Goal: Check status: Check status

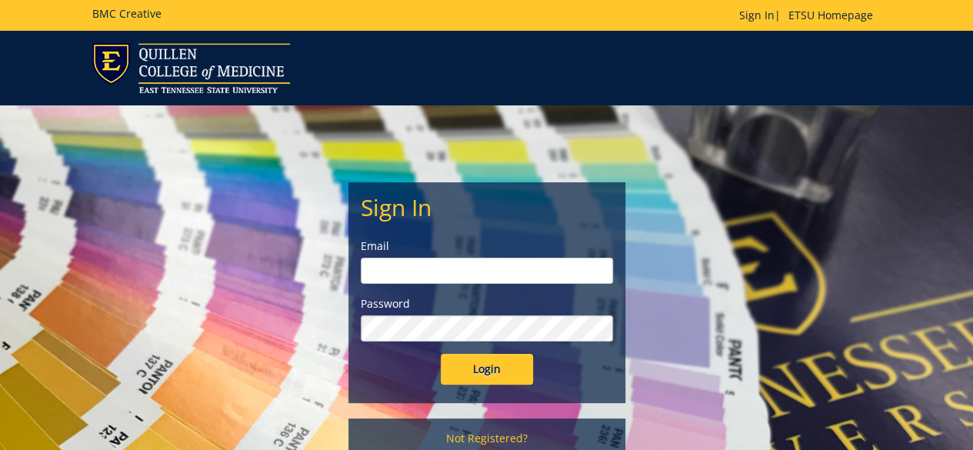
type input "[PERSON_NAME][EMAIL_ADDRESS][DOMAIN_NAME]"
click at [495, 374] on input "Login" at bounding box center [487, 369] width 92 height 31
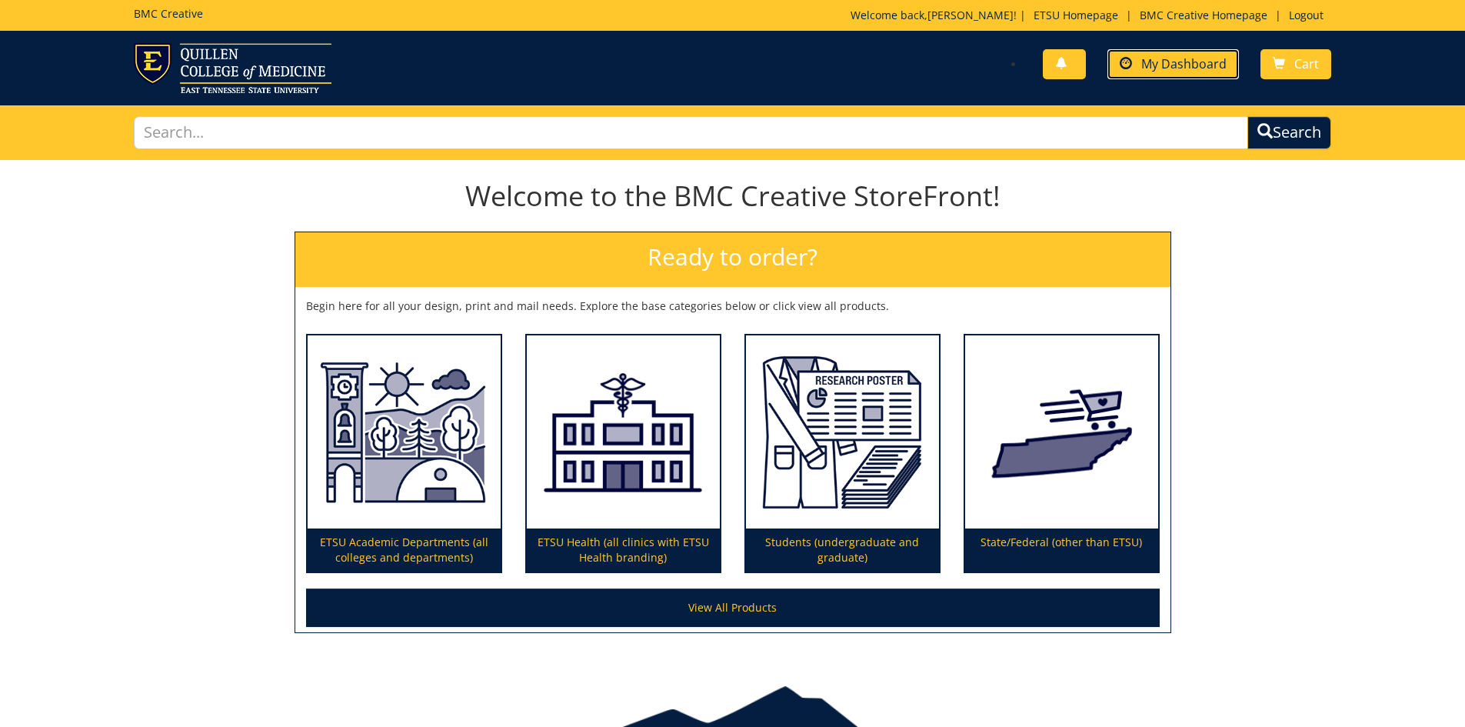
click at [972, 52] on link "My Dashboard" at bounding box center [1172, 64] width 131 height 30
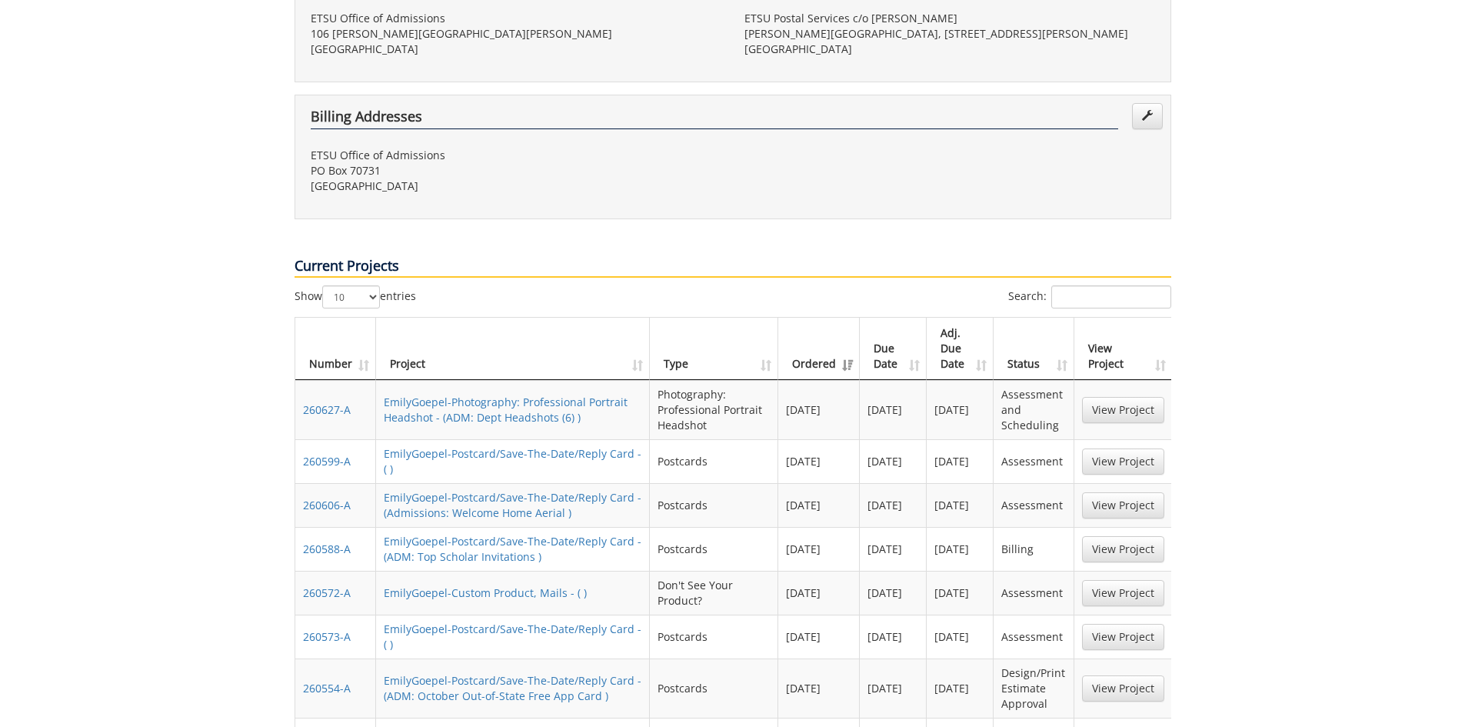
scroll to position [615, 0]
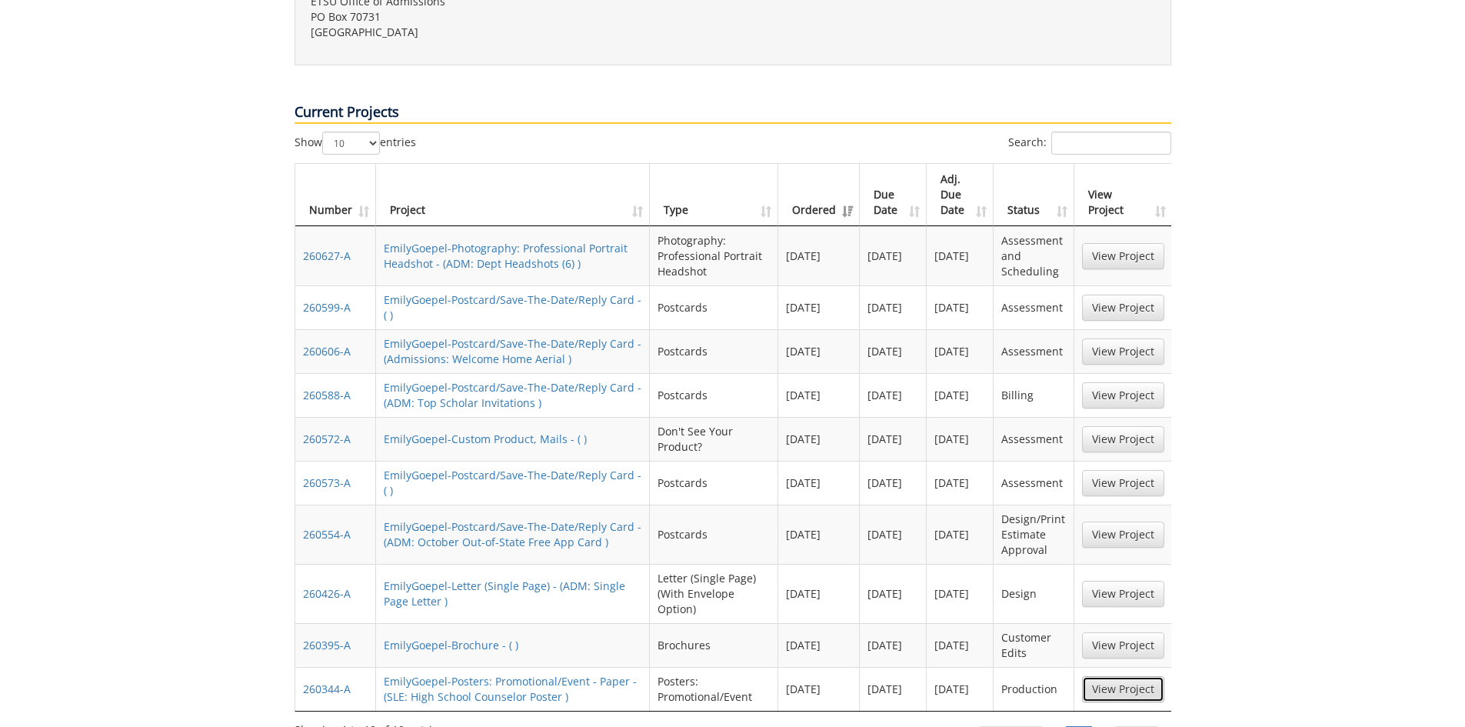
click at [1136, 676] on link "View Project" at bounding box center [1123, 689] width 82 height 26
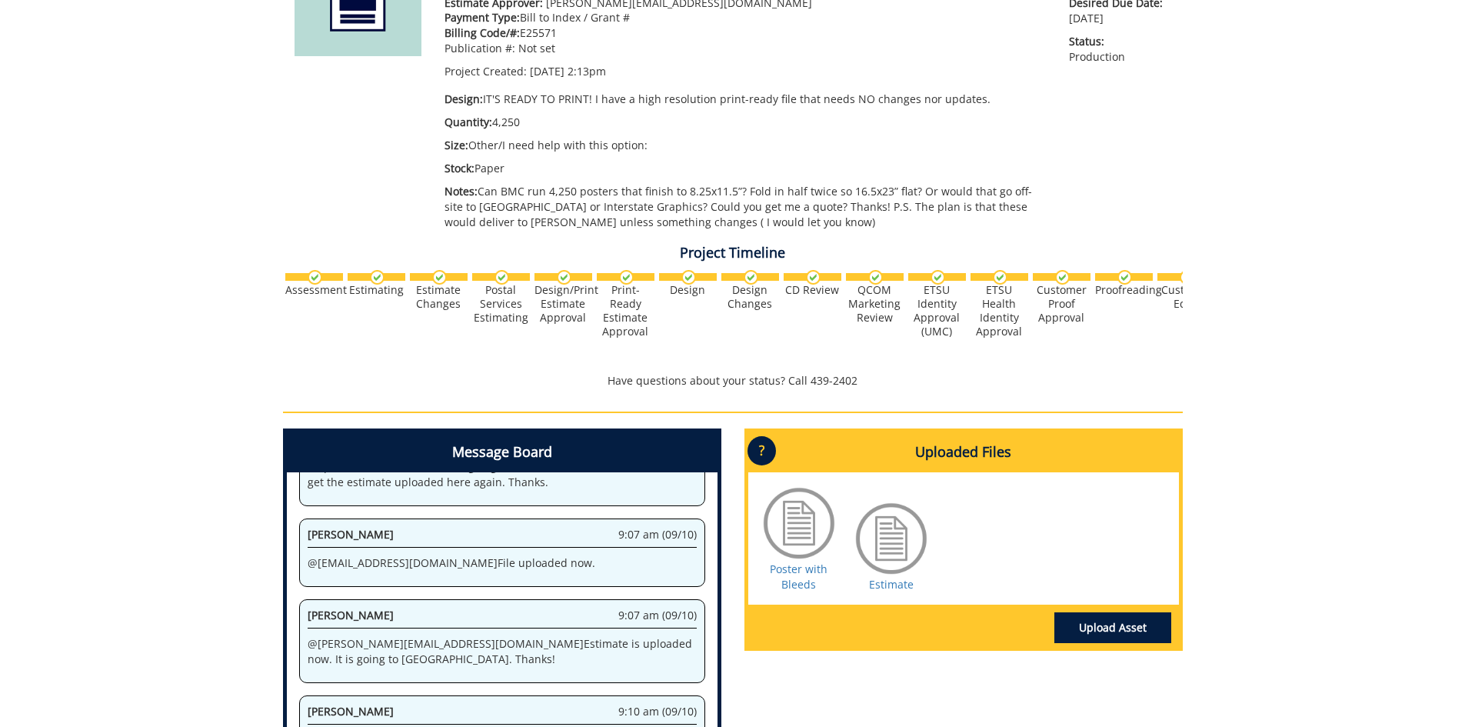
scroll to position [37, 0]
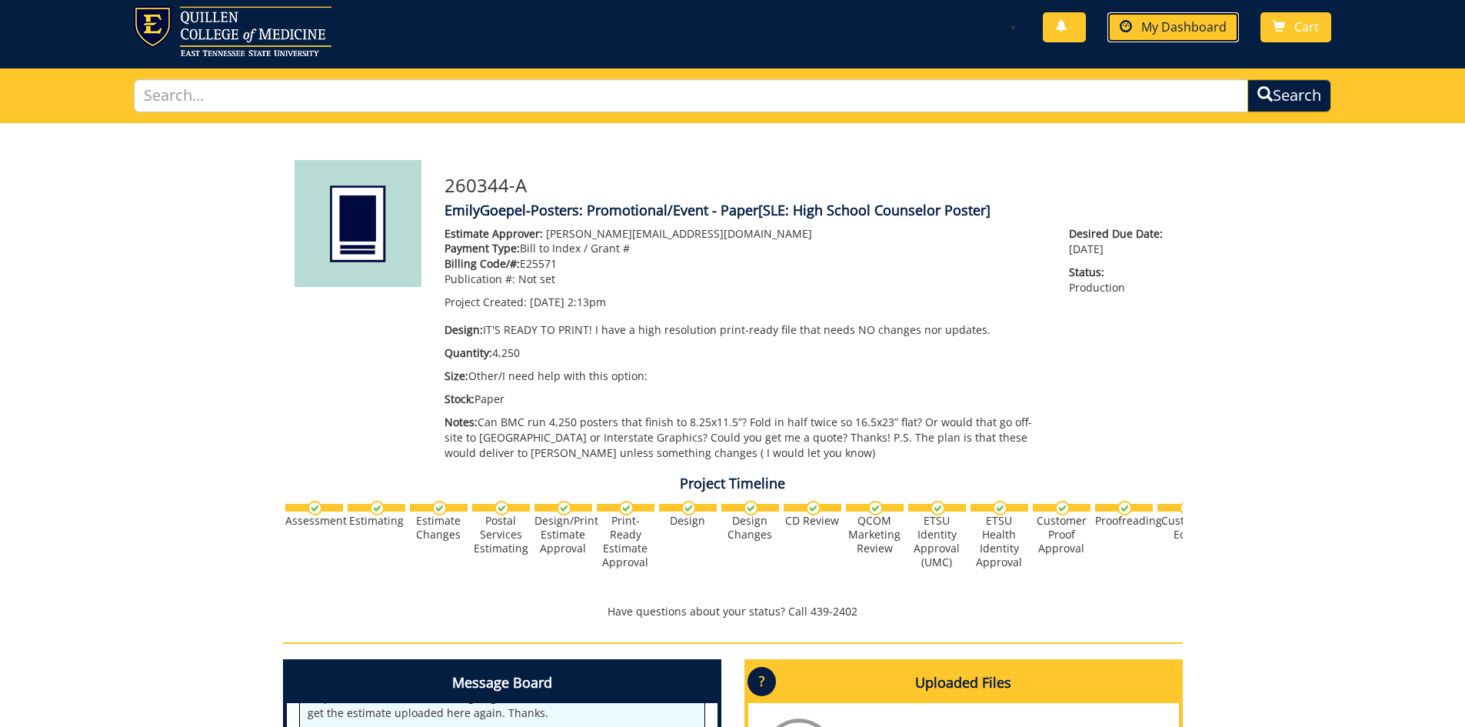
click at [1157, 28] on span "My Dashboard" at bounding box center [1183, 26] width 85 height 17
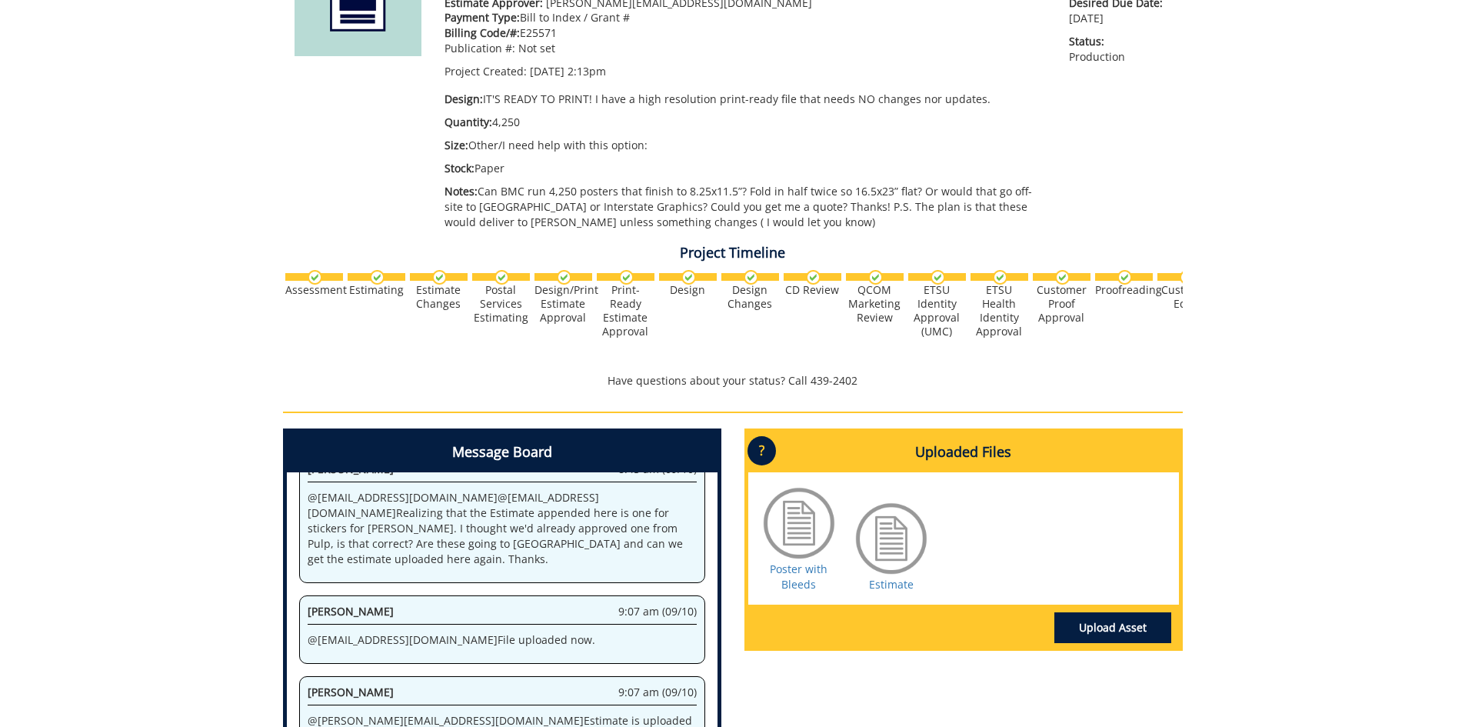
scroll to position [1373, 0]
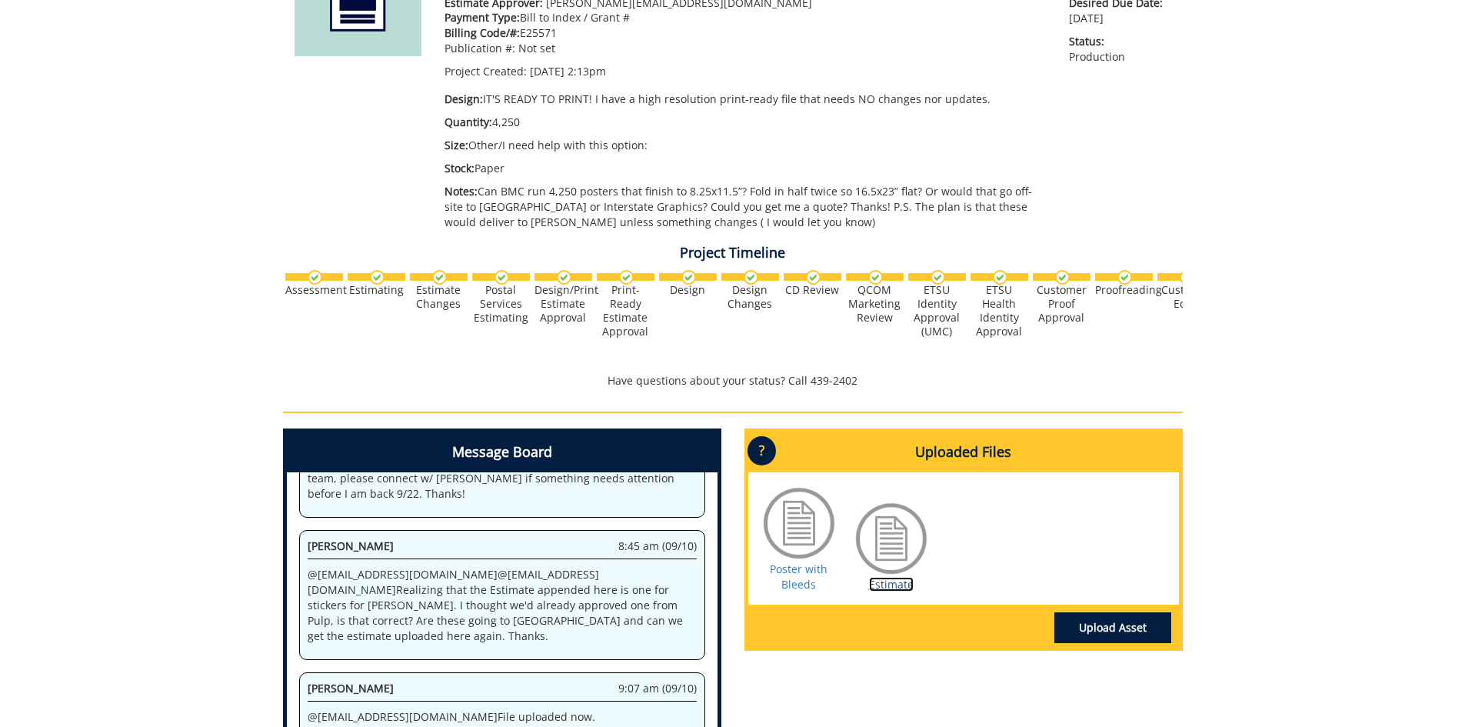
click at [880, 587] on link "Estimate" at bounding box center [891, 584] width 45 height 15
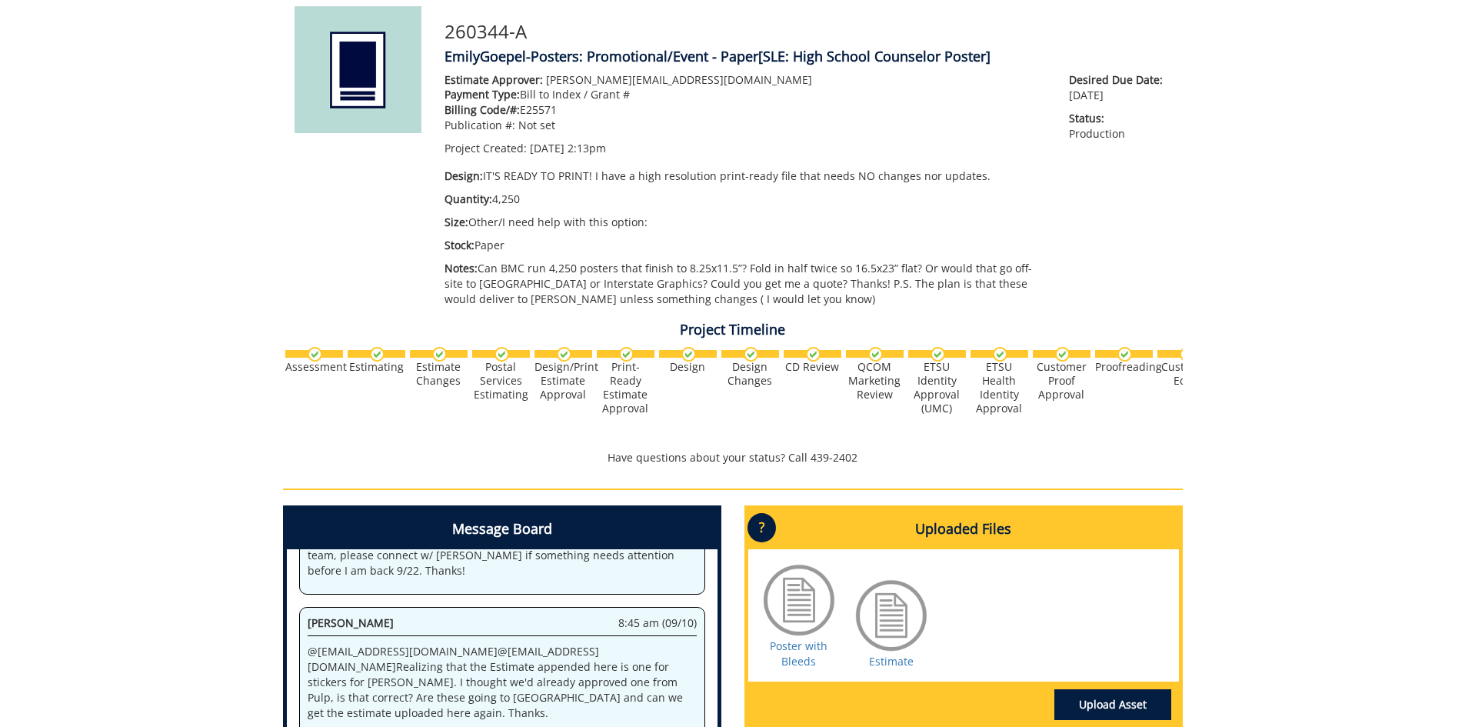
scroll to position [0, 0]
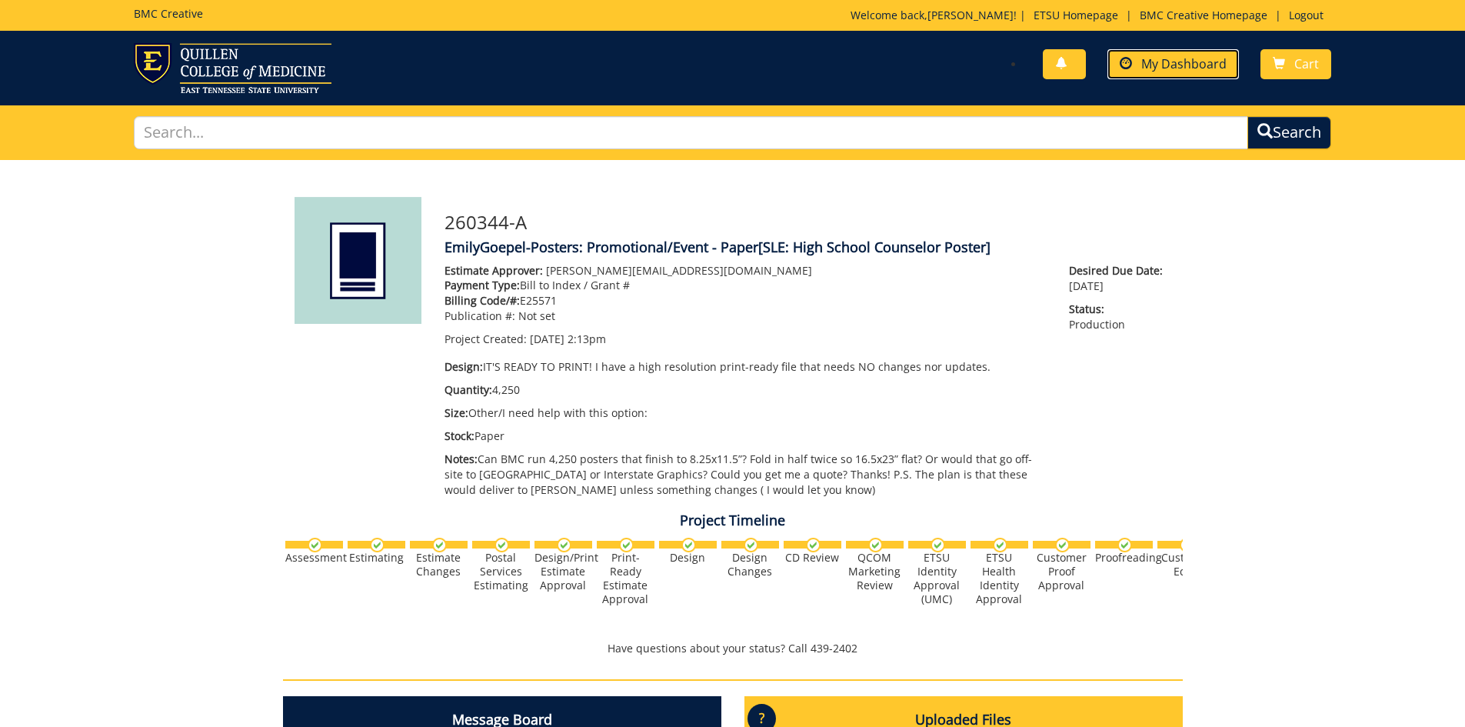
click at [1183, 68] on span "My Dashboard" at bounding box center [1183, 63] width 85 height 17
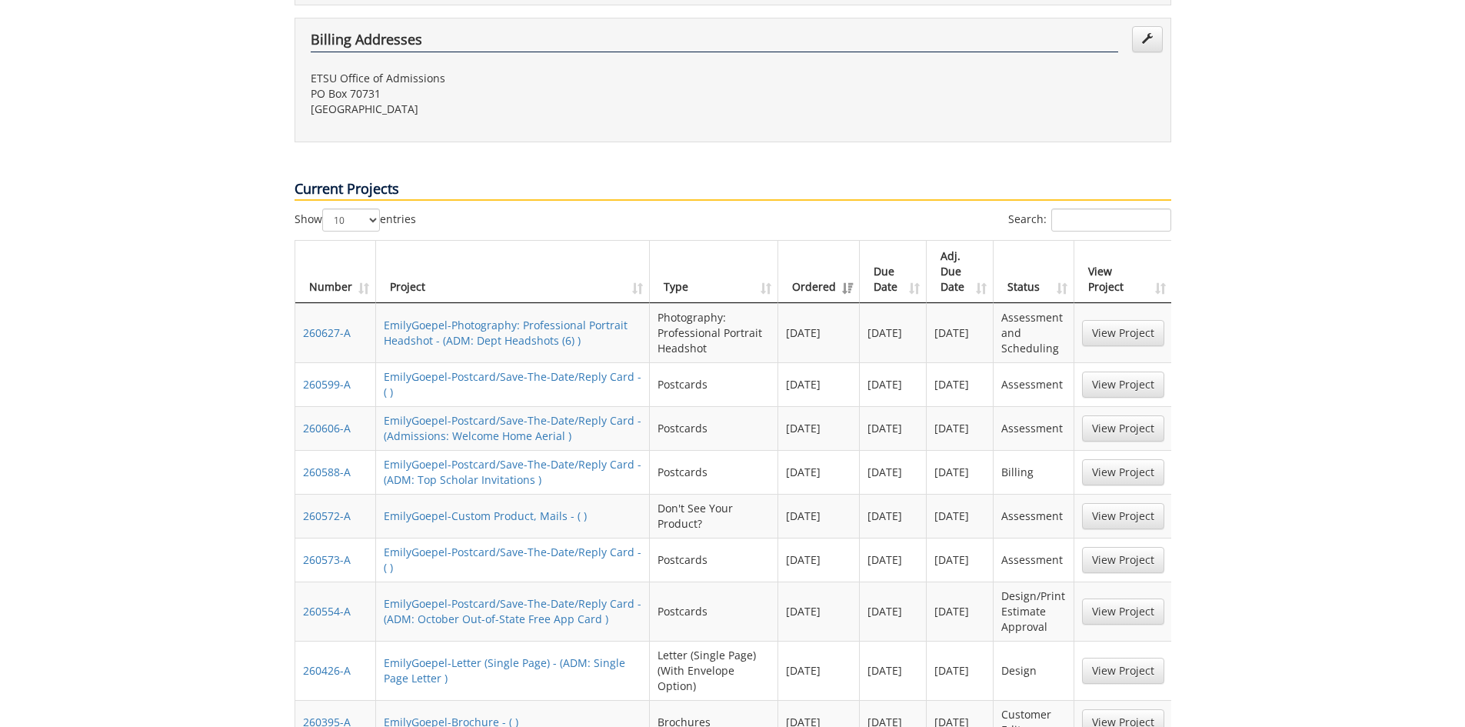
scroll to position [692, 0]
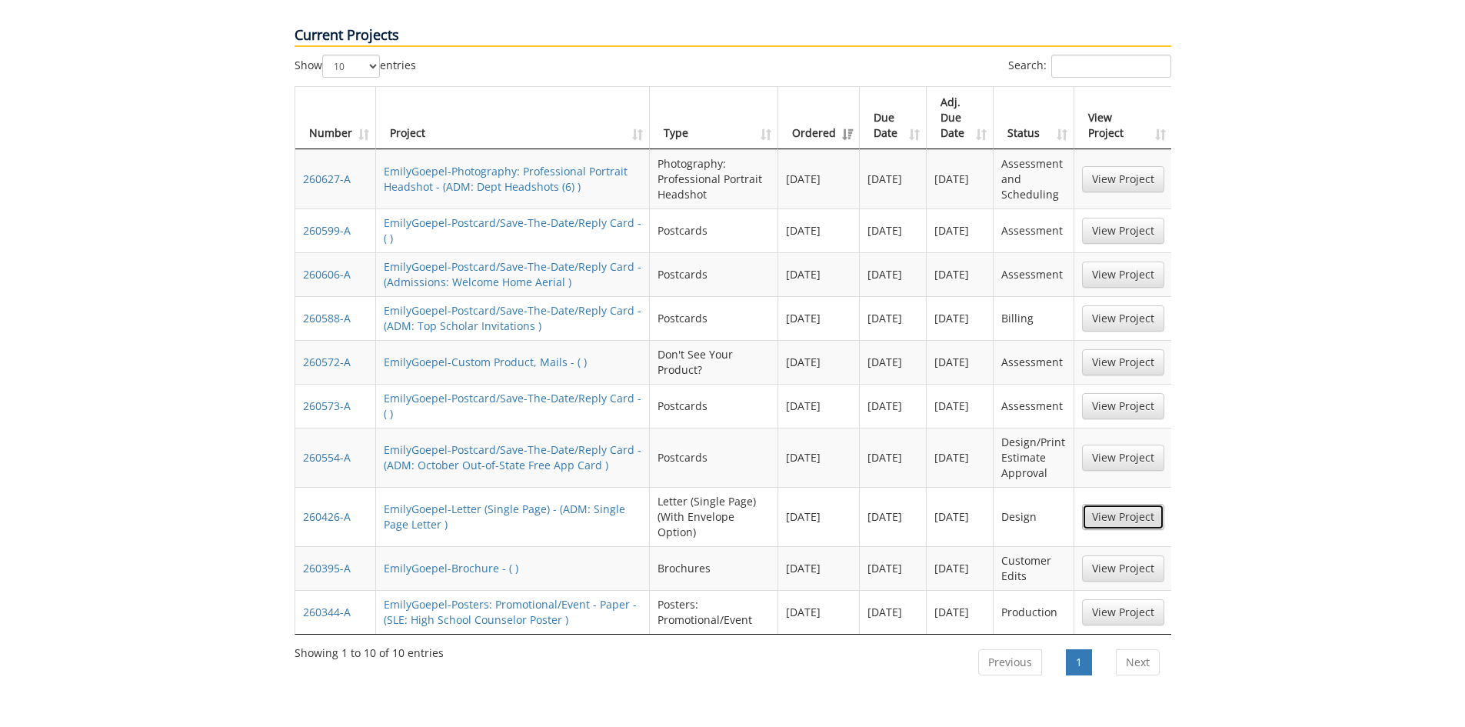
click at [1124, 504] on link "View Project" at bounding box center [1123, 517] width 82 height 26
click at [1122, 349] on link "View Project" at bounding box center [1123, 362] width 82 height 26
click at [1115, 261] on link "View Project" at bounding box center [1123, 274] width 82 height 26
click at [1101, 166] on link "View Project" at bounding box center [1123, 179] width 82 height 26
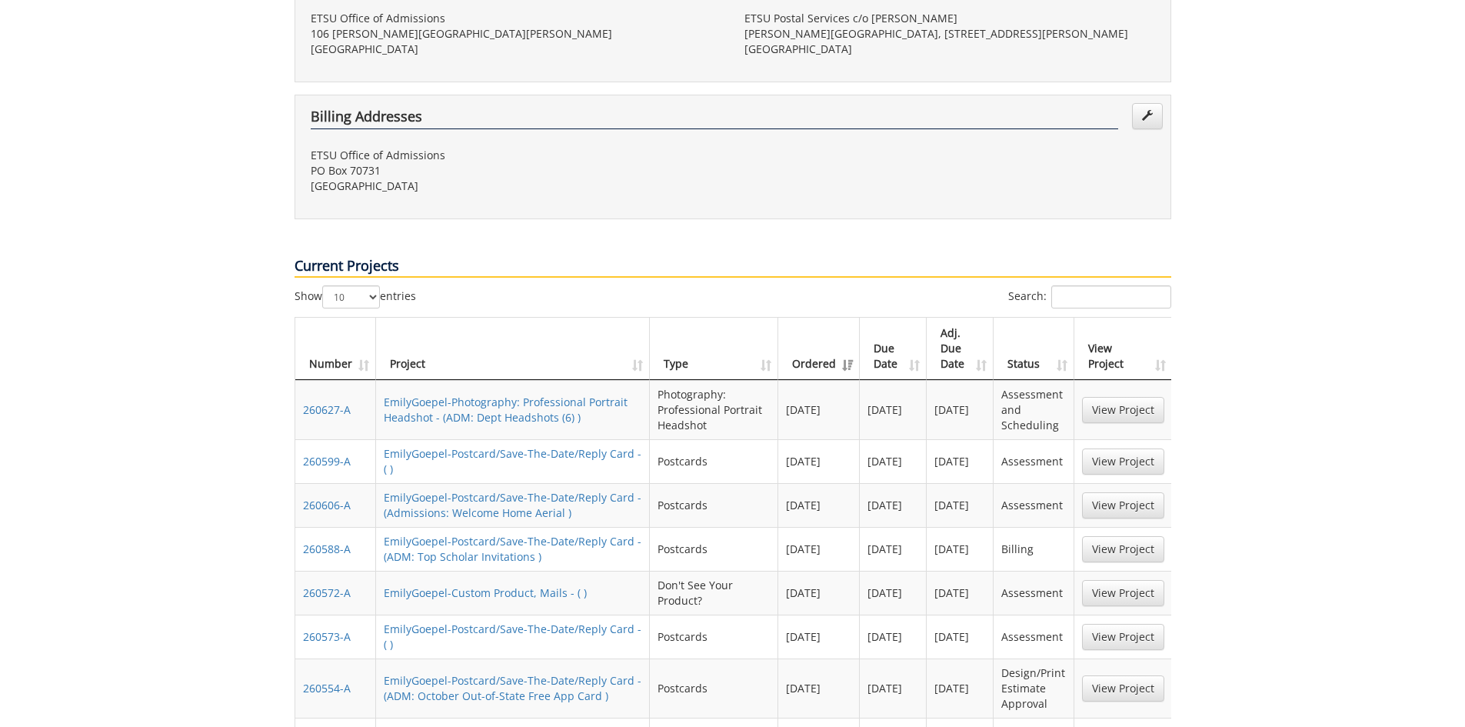
scroll to position [615, 0]
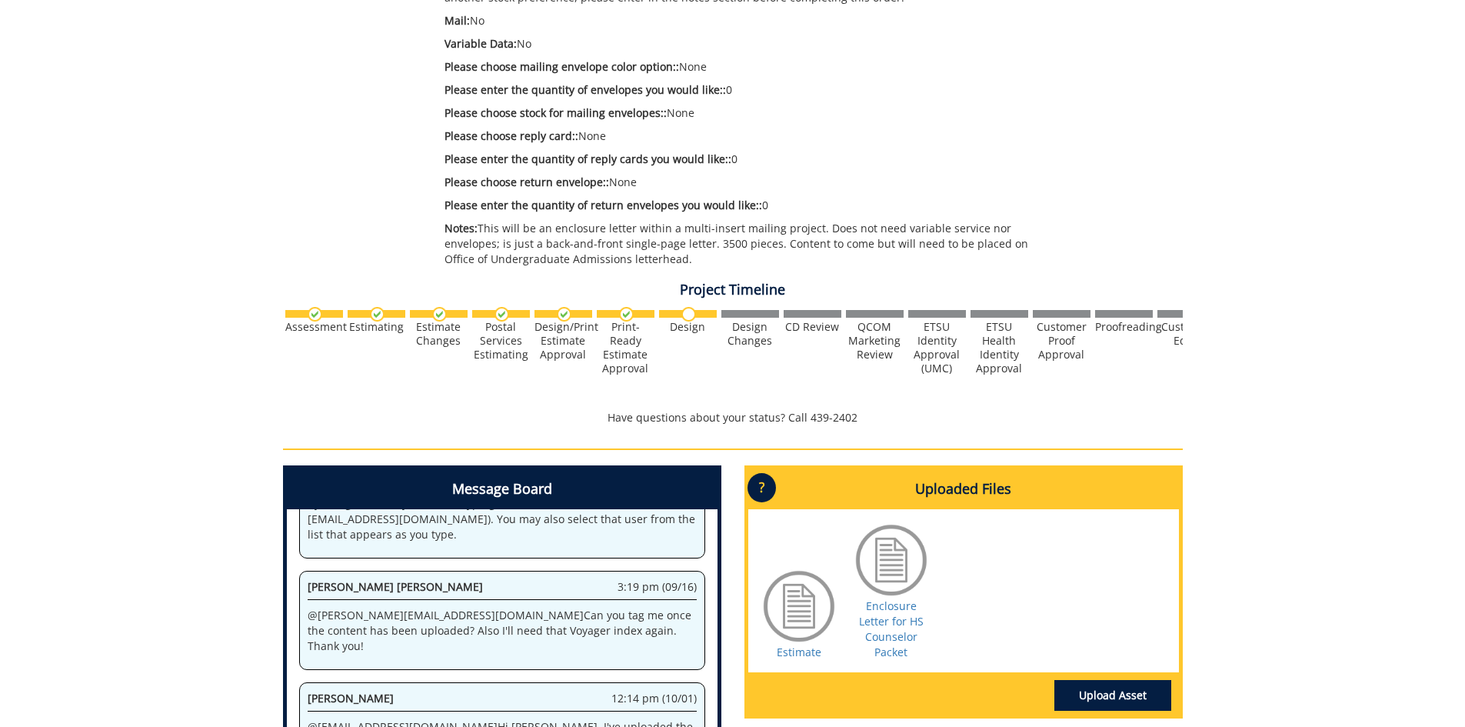
scroll to position [615, 0]
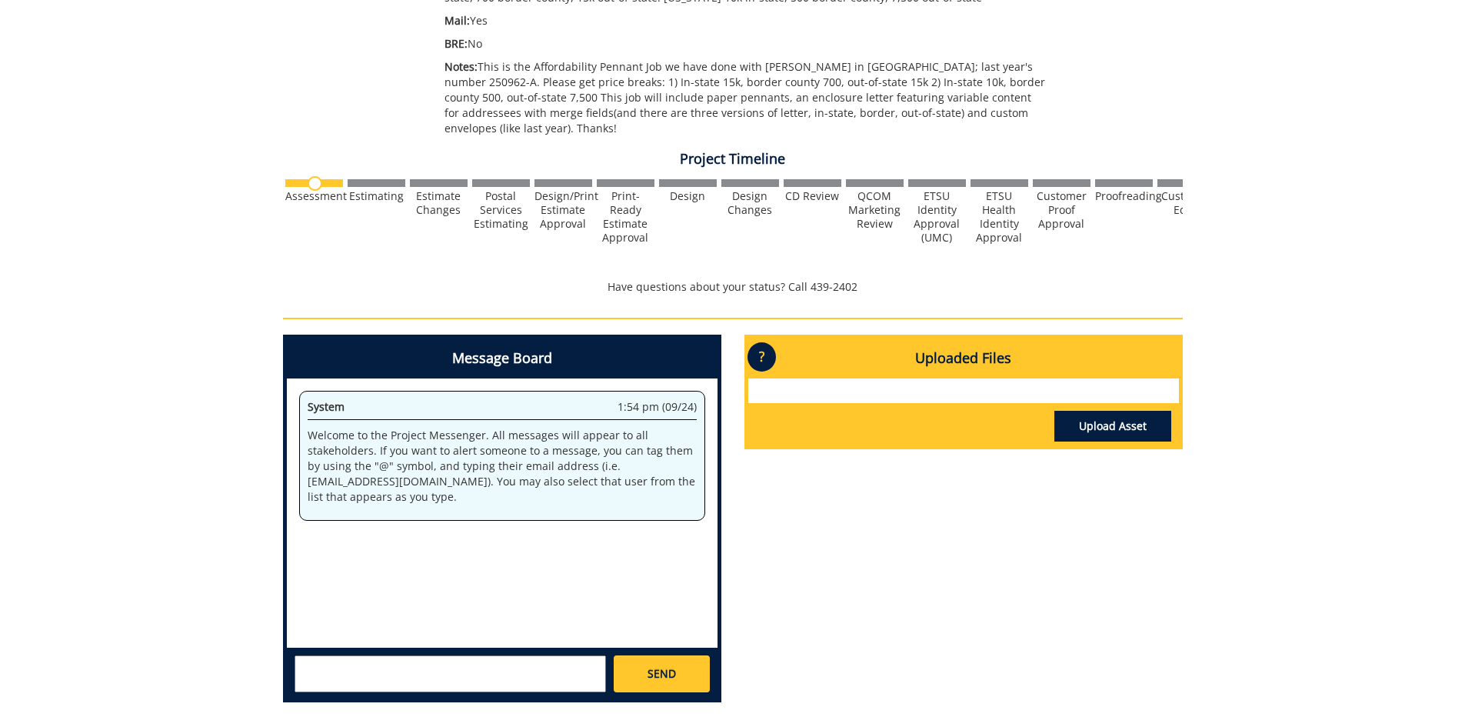
scroll to position [77, 0]
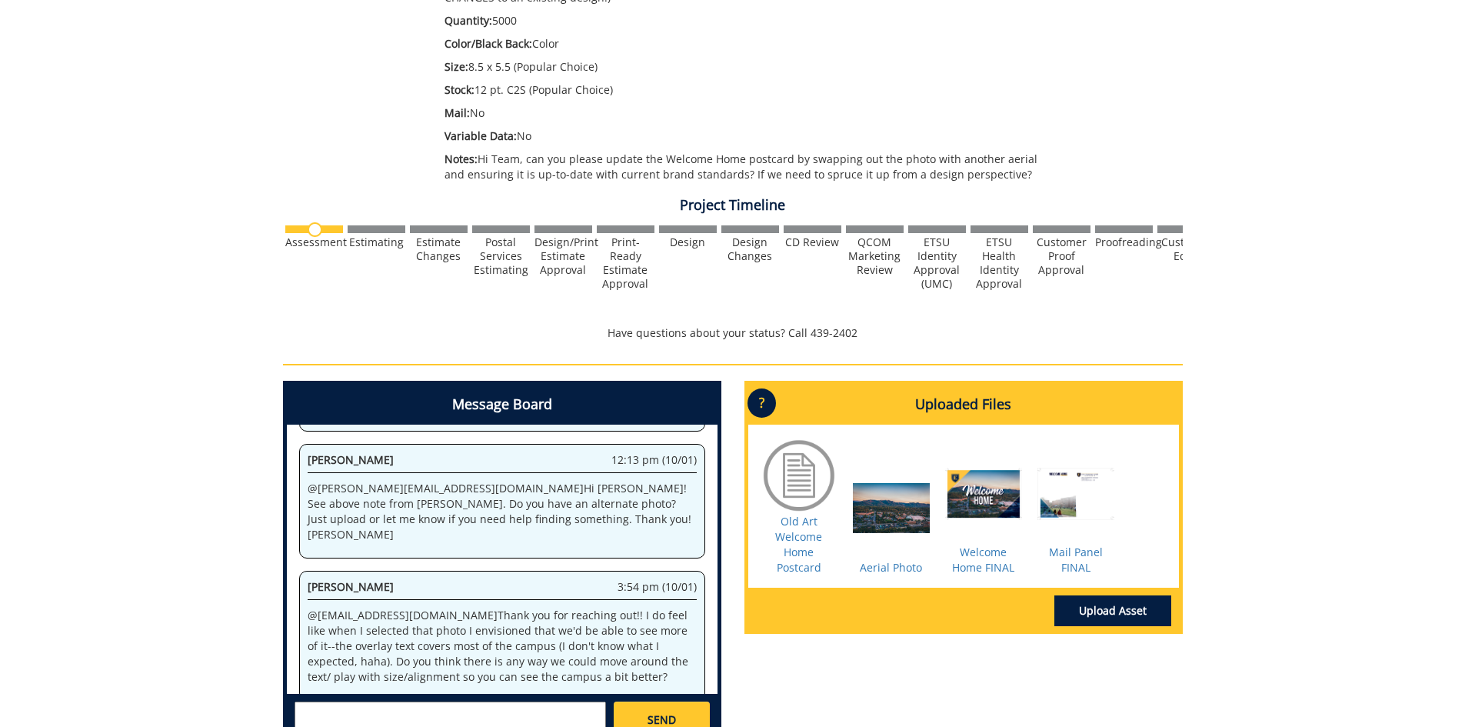
scroll to position [154, 0]
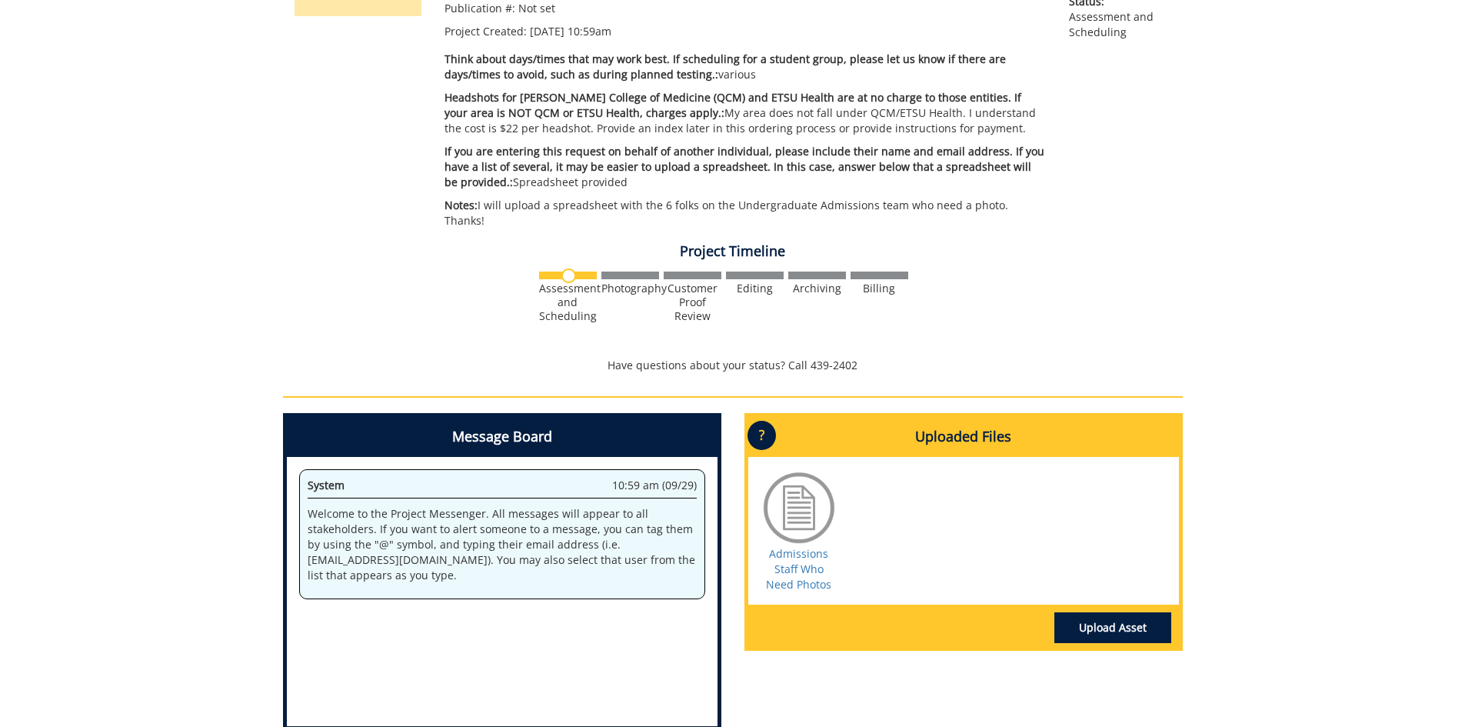
scroll to position [231, 0]
